Goal: Register for event/course: Sign up to attend an event or enroll in a course

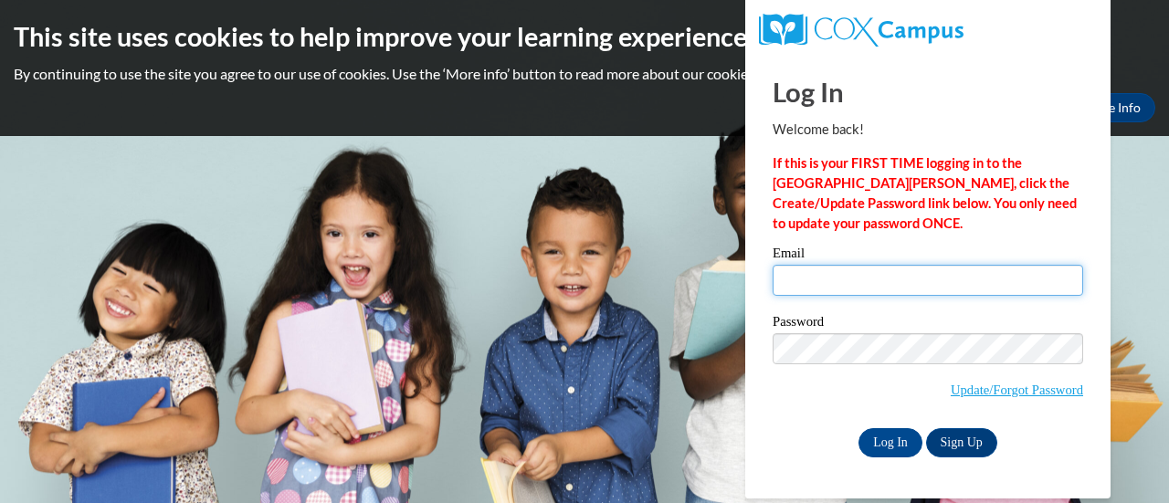
type input "nicole.gordy@muskegonorway.org"
click at [844, 290] on input "nicole.gordy@muskegonorway.org" at bounding box center [928, 280] width 311 height 31
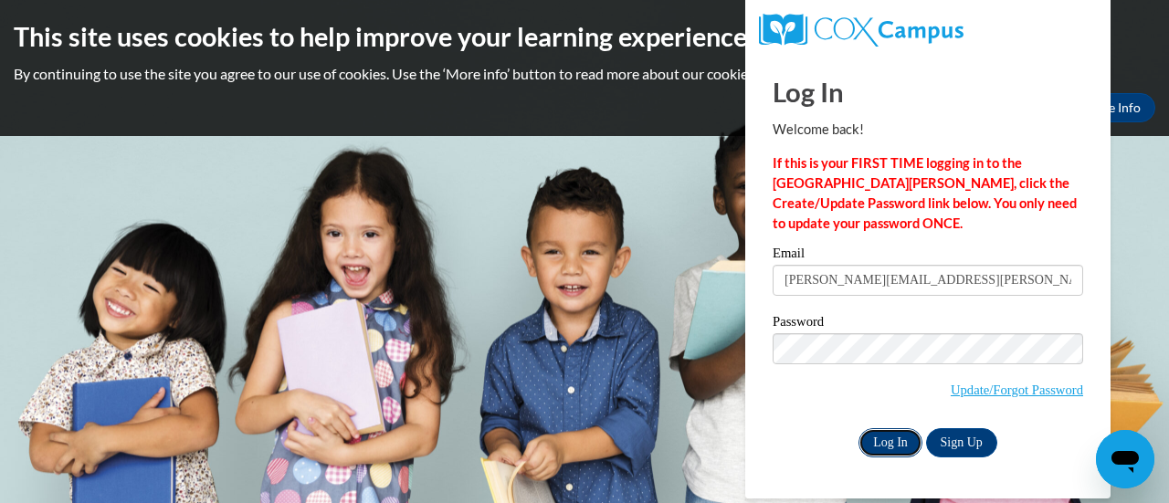
click at [884, 434] on input "Log In" at bounding box center [891, 442] width 64 height 29
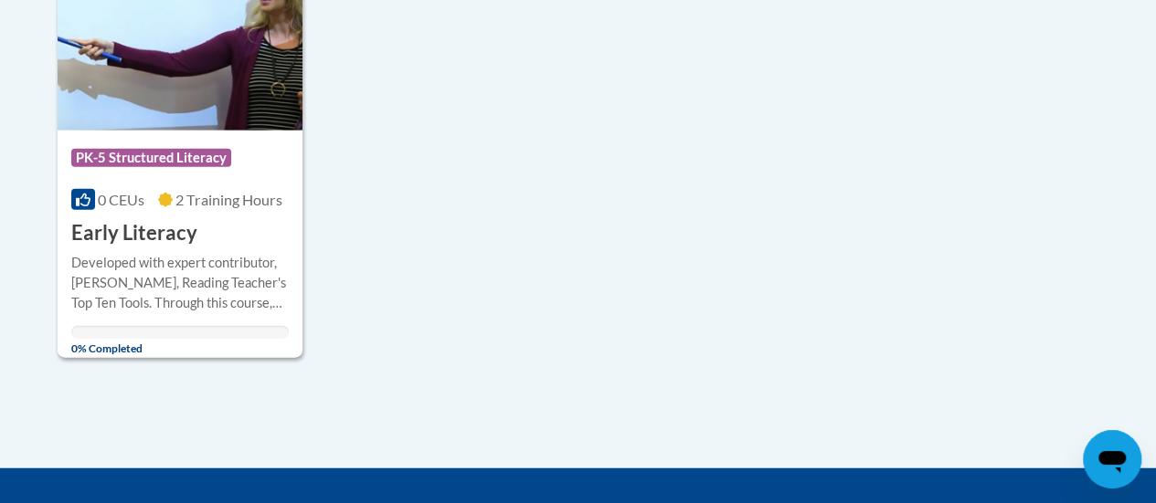
scroll to position [2042, 0]
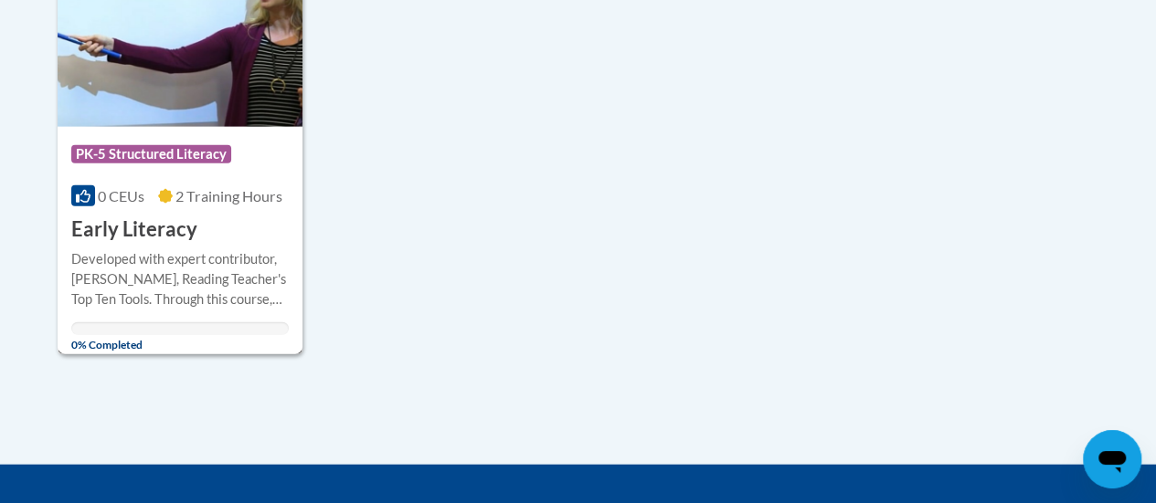
click at [179, 233] on h3 "Early Literacy" at bounding box center [134, 230] width 126 height 28
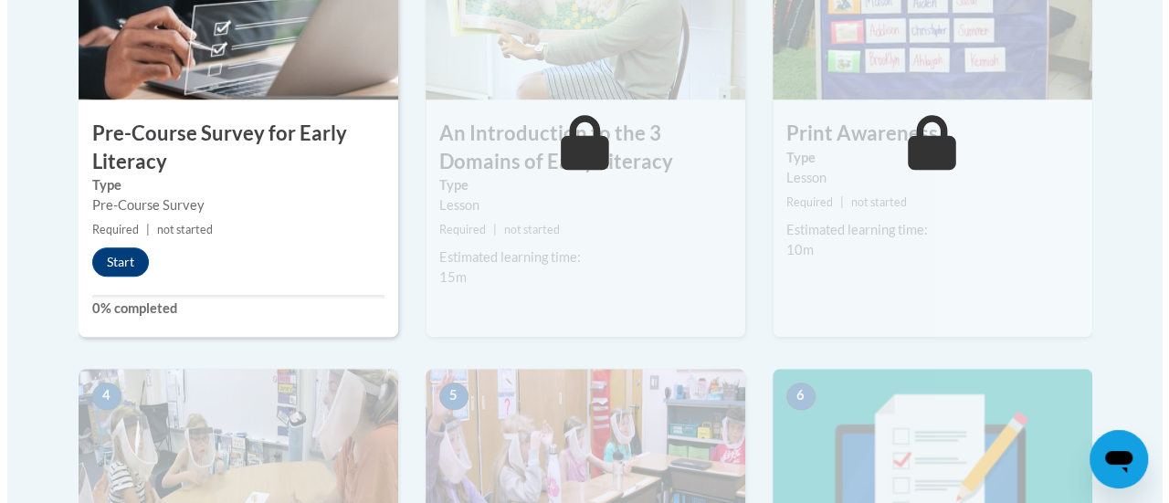
scroll to position [692, 0]
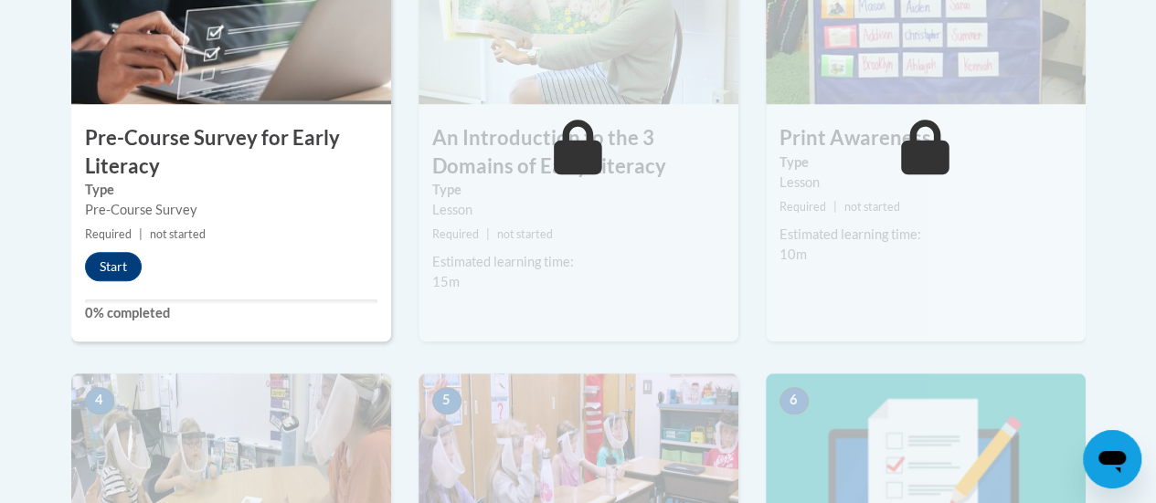
click at [1117, 222] on body "This site uses cookies to help improve your learning experience. By continuing …" at bounding box center [578, 269] width 1156 height 1923
click at [106, 263] on button "Start" at bounding box center [113, 266] width 57 height 29
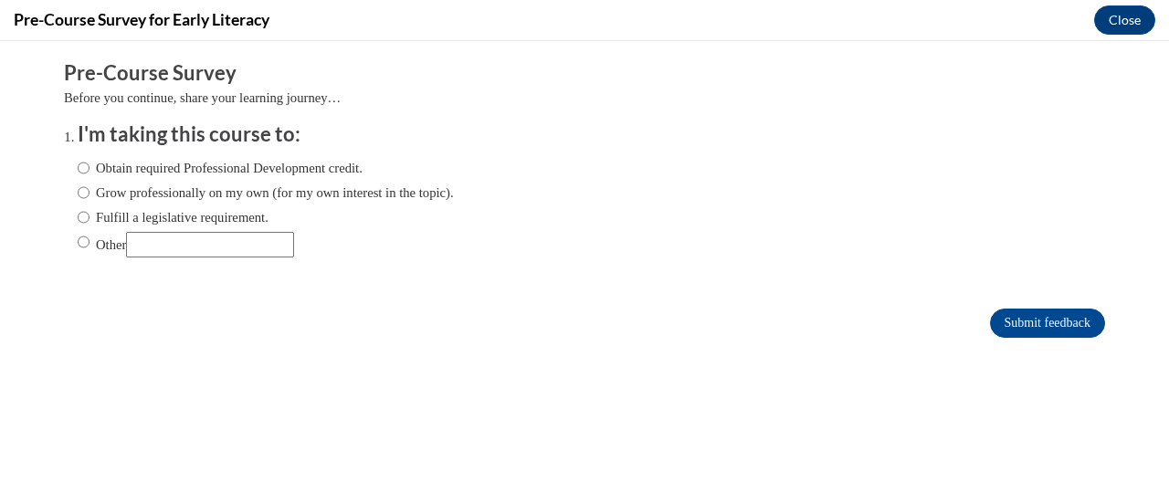
scroll to position [0, 0]
click at [78, 160] on input "Obtain required Professional Development credit." at bounding box center [84, 168] width 12 height 20
radio input "true"
click at [78, 174] on input "Obtain required Professional Development credit." at bounding box center [84, 168] width 12 height 20
click at [1045, 330] on input "Submit feedback" at bounding box center [1047, 323] width 115 height 29
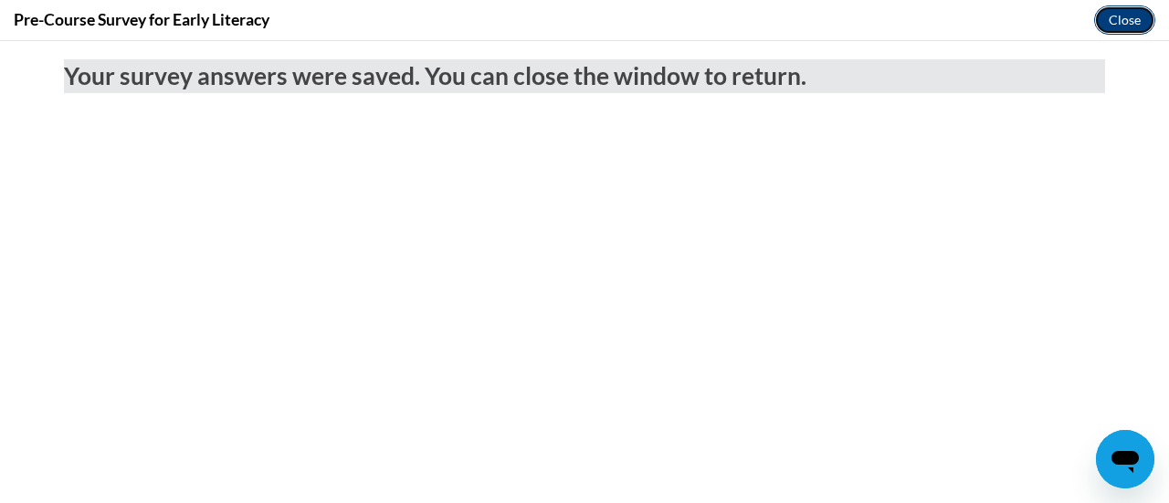
click at [1124, 24] on button "Close" at bounding box center [1124, 19] width 61 height 29
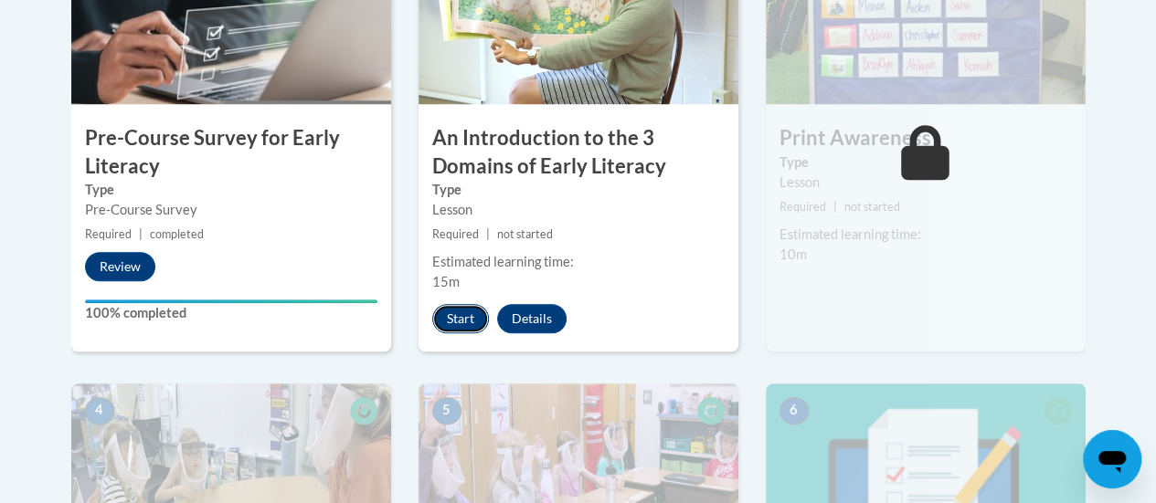
click at [460, 315] on button "Start" at bounding box center [460, 318] width 57 height 29
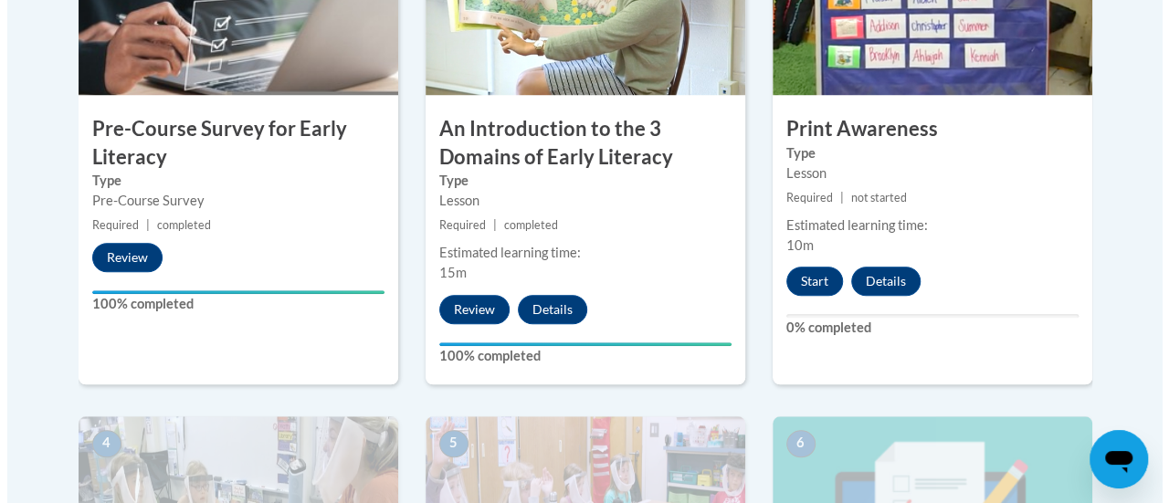
scroll to position [696, 0]
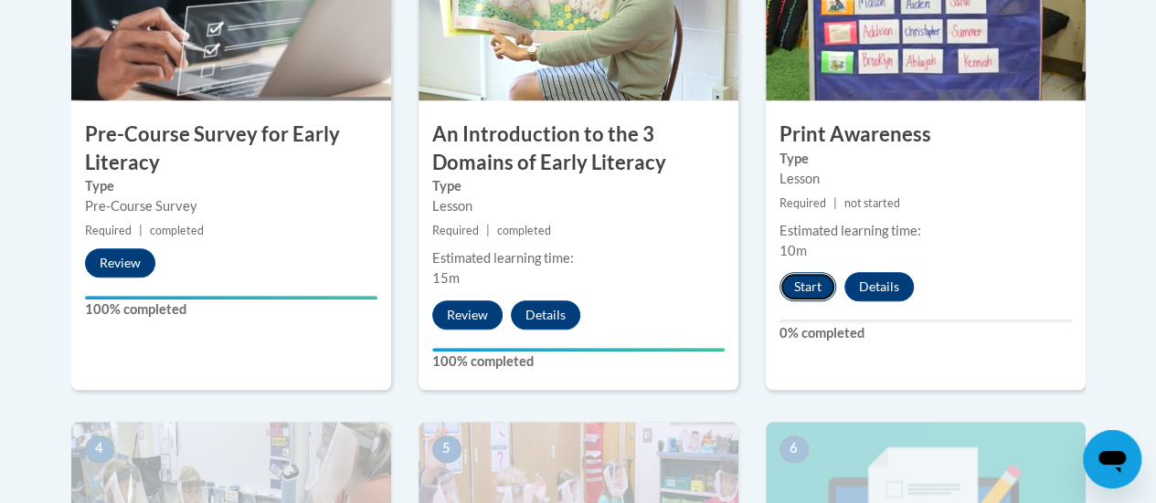
click at [793, 289] on button "Start" at bounding box center [807, 286] width 57 height 29
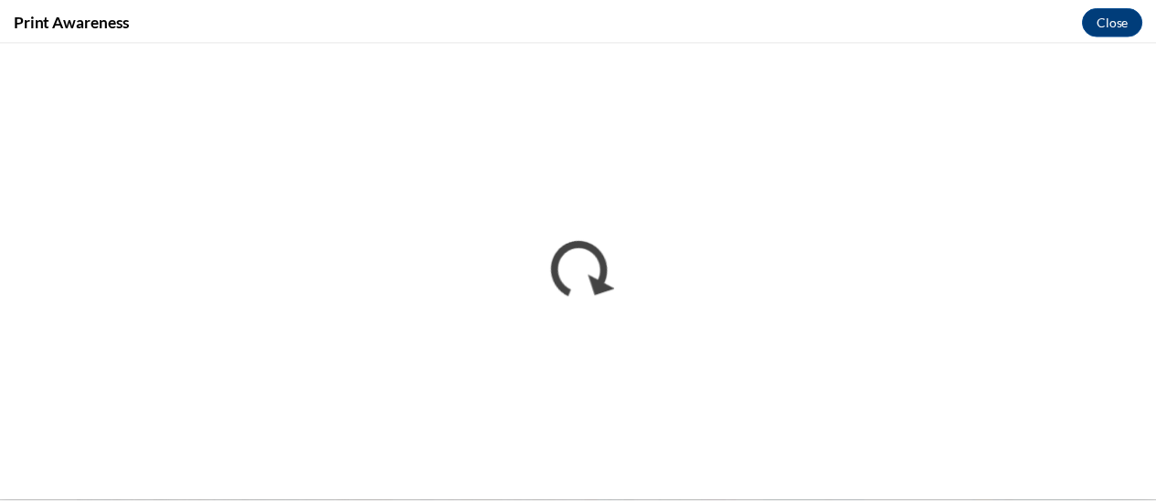
scroll to position [0, 0]
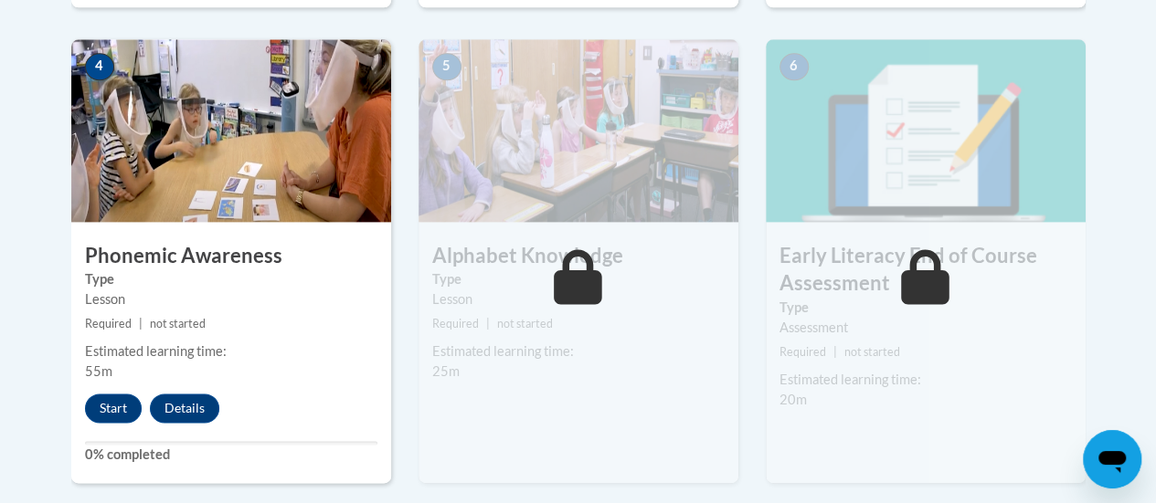
scroll to position [1089, 0]
